Goal: Book appointment/travel/reservation

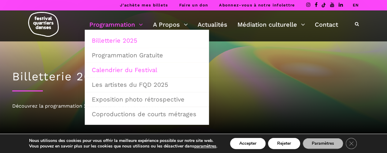
click at [113, 68] on link "Calendrier du Festival" at bounding box center [147, 70] width 118 height 14
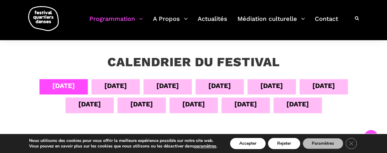
scroll to position [99, 0]
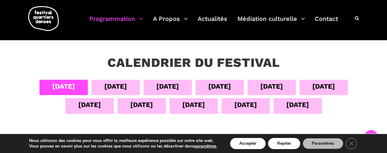
click at [218, 90] on div "[DATE]" at bounding box center [219, 86] width 23 height 11
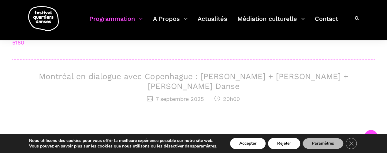
scroll to position [256, 0]
click at [91, 73] on h3 "Montréal en dialogue avec Copenhague : [PERSON_NAME] + [PERSON_NAME] + [PERSON_…" at bounding box center [193, 81] width 363 height 19
click at [178, 72] on h3 "Montréal en dialogue avec Copenhague : [PERSON_NAME] + [PERSON_NAME] + [PERSON_…" at bounding box center [193, 81] width 363 height 19
click at [143, 78] on h3 "Montréal en dialogue avec Copenhague : [PERSON_NAME] + [PERSON_NAME] + [PERSON_…" at bounding box center [193, 81] width 363 height 19
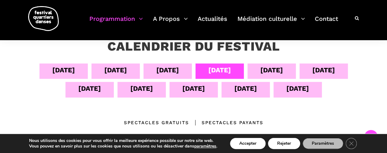
scroll to position [115, 0]
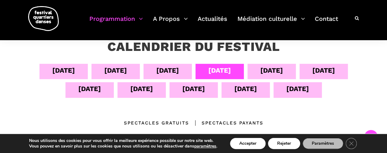
click at [259, 69] on div "[DATE]" at bounding box center [272, 71] width 48 height 15
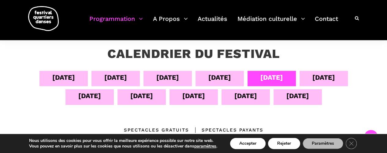
scroll to position [105, 0]
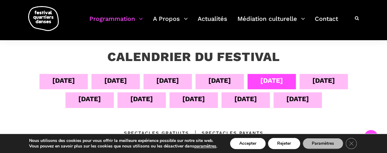
click at [326, 78] on div "[DATE]" at bounding box center [324, 80] width 23 height 11
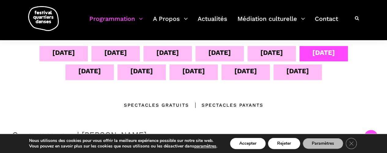
scroll to position [133, 0]
click at [267, 49] on div "[DATE]" at bounding box center [271, 52] width 23 height 11
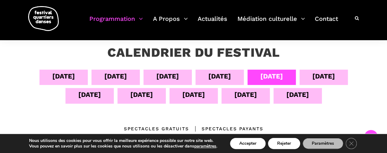
scroll to position [109, 0]
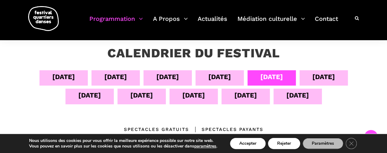
click at [326, 77] on div "[DATE]" at bounding box center [324, 76] width 23 height 11
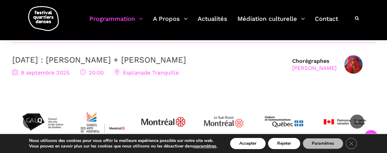
scroll to position [338, 0]
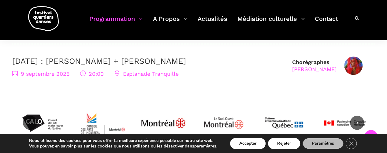
click at [186, 62] on link "[DATE] : [PERSON_NAME] + [PERSON_NAME]" at bounding box center [99, 60] width 174 height 9
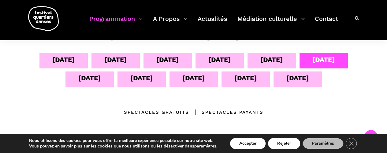
scroll to position [124, 0]
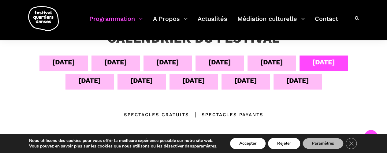
click at [90, 83] on div "[DATE]" at bounding box center [89, 80] width 23 height 11
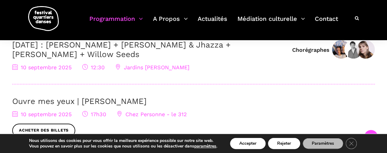
scroll to position [289, 0]
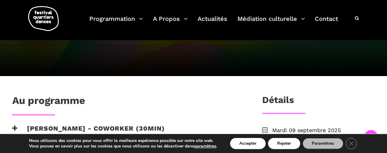
scroll to position [107, 0]
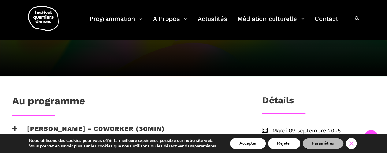
click at [352, 144] on icon "Close GDPR Cookie Banner" at bounding box center [351, 142] width 11 height 9
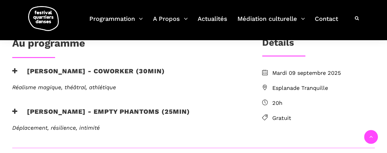
scroll to position [171, 0]
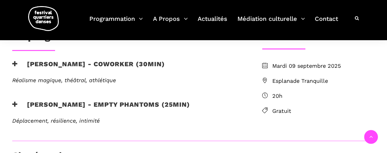
click at [21, 61] on h3 "Nicholas Bellefleur - coworker (30min)" at bounding box center [88, 67] width 153 height 15
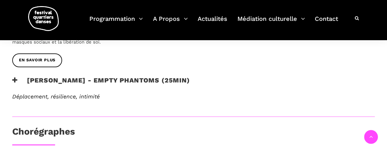
scroll to position [259, 0]
click at [47, 81] on h3 "Linus Jansner - Empty phantoms (25min)" at bounding box center [101, 84] width 178 height 15
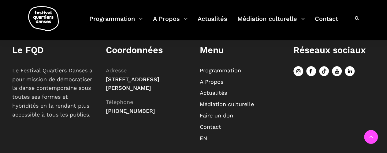
scroll to position [586, 0]
